Goal: Find specific page/section: Find specific page/section

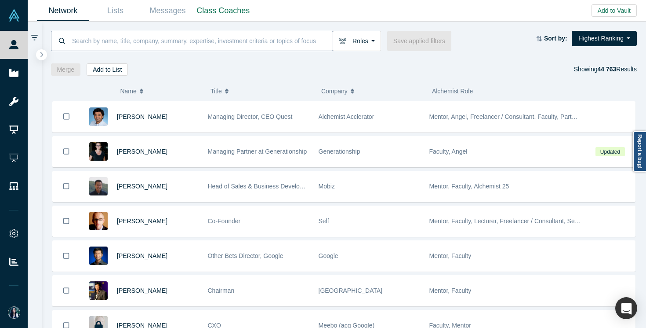
click at [227, 44] on input at bounding box center [202, 40] width 262 height 21
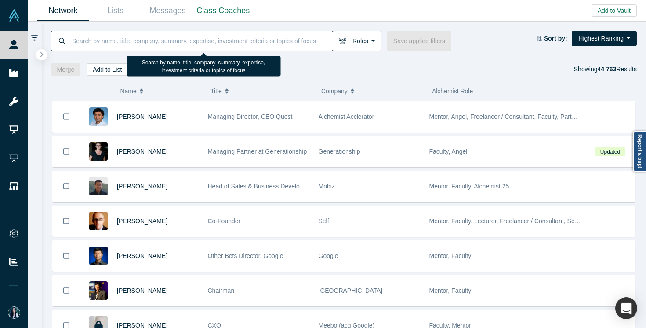
paste input "[PERSON_NAME]"
type input "[PERSON_NAME]"
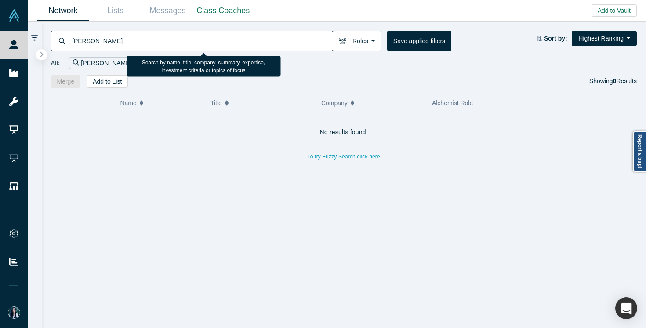
click at [247, 41] on input "[PERSON_NAME]" at bounding box center [202, 40] width 262 height 21
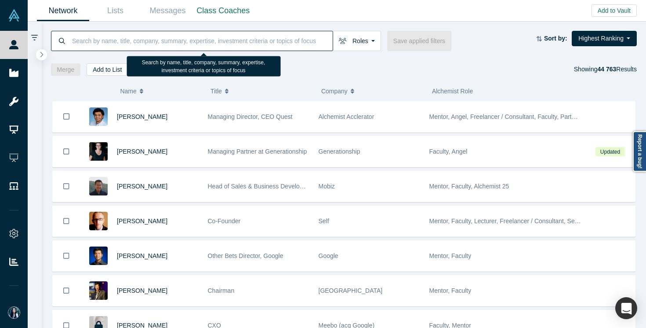
click at [232, 35] on input at bounding box center [202, 40] width 262 height 21
paste input "[PERSON_NAME]"
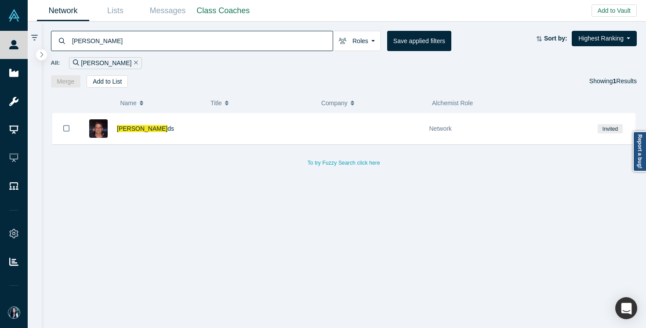
type input "[PERSON_NAME]"
